Goal: Task Accomplishment & Management: Use online tool/utility

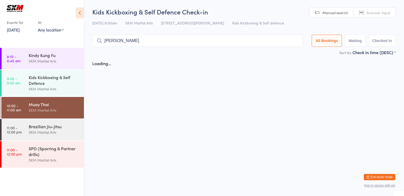
click at [169, 42] on input "[PERSON_NAME]" at bounding box center [197, 41] width 211 height 12
type input "[PERSON_NAME]"
click at [38, 88] on div "SKM Martial Arts" at bounding box center [54, 89] width 51 height 6
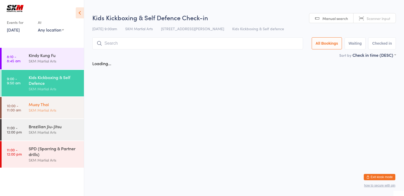
click at [47, 107] on div "Muay Thai" at bounding box center [54, 105] width 51 height 6
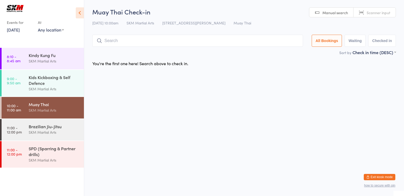
click at [126, 43] on input "search" at bounding box center [197, 41] width 211 height 12
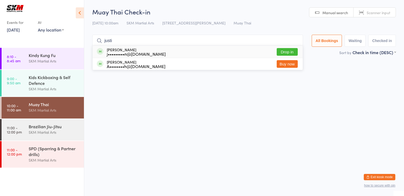
type input "justi"
click at [283, 55] on button "Drop in" at bounding box center [287, 52] width 21 height 8
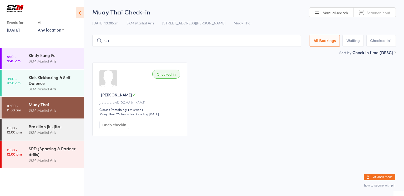
type input "c"
type input "j"
click at [239, 38] on input "search" at bounding box center [196, 41] width 209 height 12
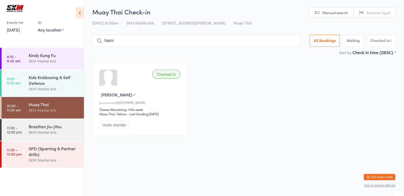
type input "hamis"
click at [292, 41] on input "hamis" at bounding box center [196, 41] width 209 height 12
click at [270, 40] on input "search" at bounding box center [196, 41] width 209 height 12
type input "hamish"
click at [49, 107] on div "Muay Thai" at bounding box center [54, 105] width 51 height 6
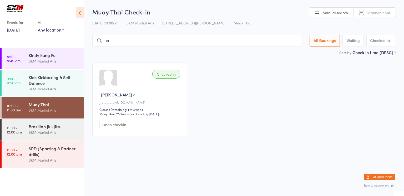
type input "h"
type input "suzi"
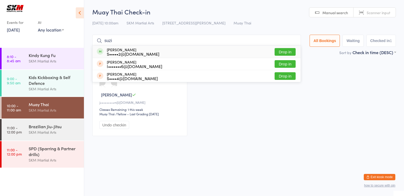
click at [291, 42] on input "suzi" at bounding box center [196, 41] width 209 height 12
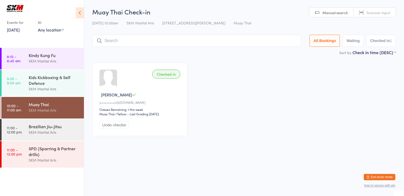
click at [234, 47] on input "search" at bounding box center [196, 41] width 209 height 12
click at [233, 43] on input "search" at bounding box center [196, 41] width 209 height 12
click at [232, 42] on input "search" at bounding box center [196, 41] width 209 height 12
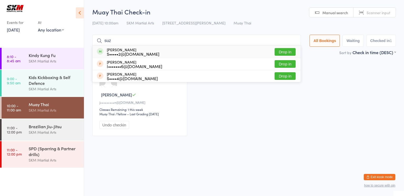
type input "suz"
click at [281, 51] on button "Drop in" at bounding box center [285, 52] width 21 height 8
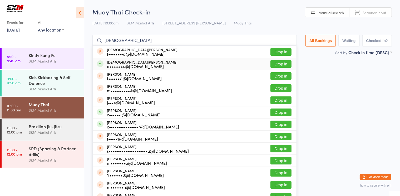
type input "christian"
click at [279, 63] on button "Drop in" at bounding box center [280, 64] width 21 height 8
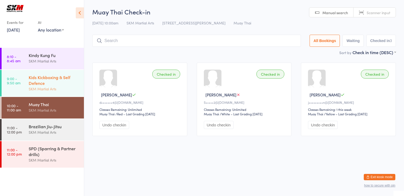
click at [24, 83] on link "9:00 - 9:50 am Kids Kickboxing & Self Defence SKM Martial Arts" at bounding box center [43, 83] width 82 height 27
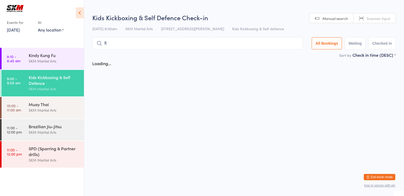
type input "f"
click at [33, 110] on div "SKM Martial Arts" at bounding box center [54, 110] width 51 height 6
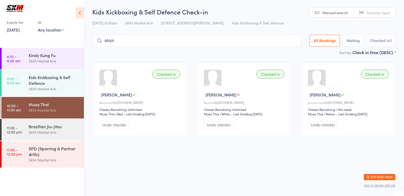
type input "alvyn"
click at [203, 41] on input "alvyn" at bounding box center [196, 41] width 209 height 12
type input "alvyn rana"
click at [257, 42] on input "alvyn rana" at bounding box center [196, 41] width 209 height 12
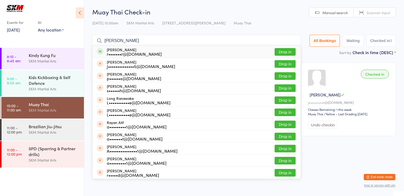
click at [140, 52] on div "r•••••••r@gmail.com" at bounding box center [134, 54] width 55 height 4
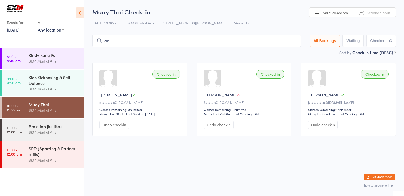
type input "a"
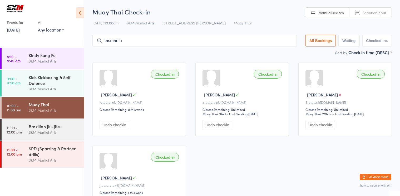
click at [186, 42] on input "tasman h" at bounding box center [194, 41] width 204 height 12
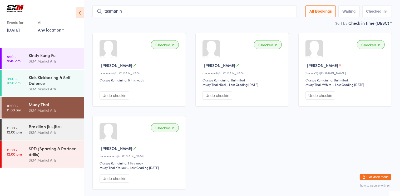
scroll to position [35, 0]
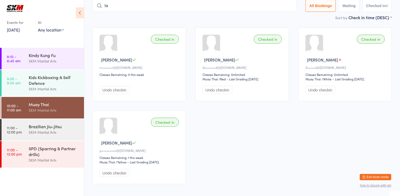
type input "t"
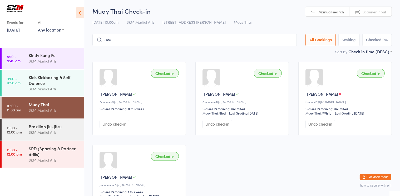
scroll to position [2, 0]
type input "a"
